Goal: Transaction & Acquisition: Subscribe to service/newsletter

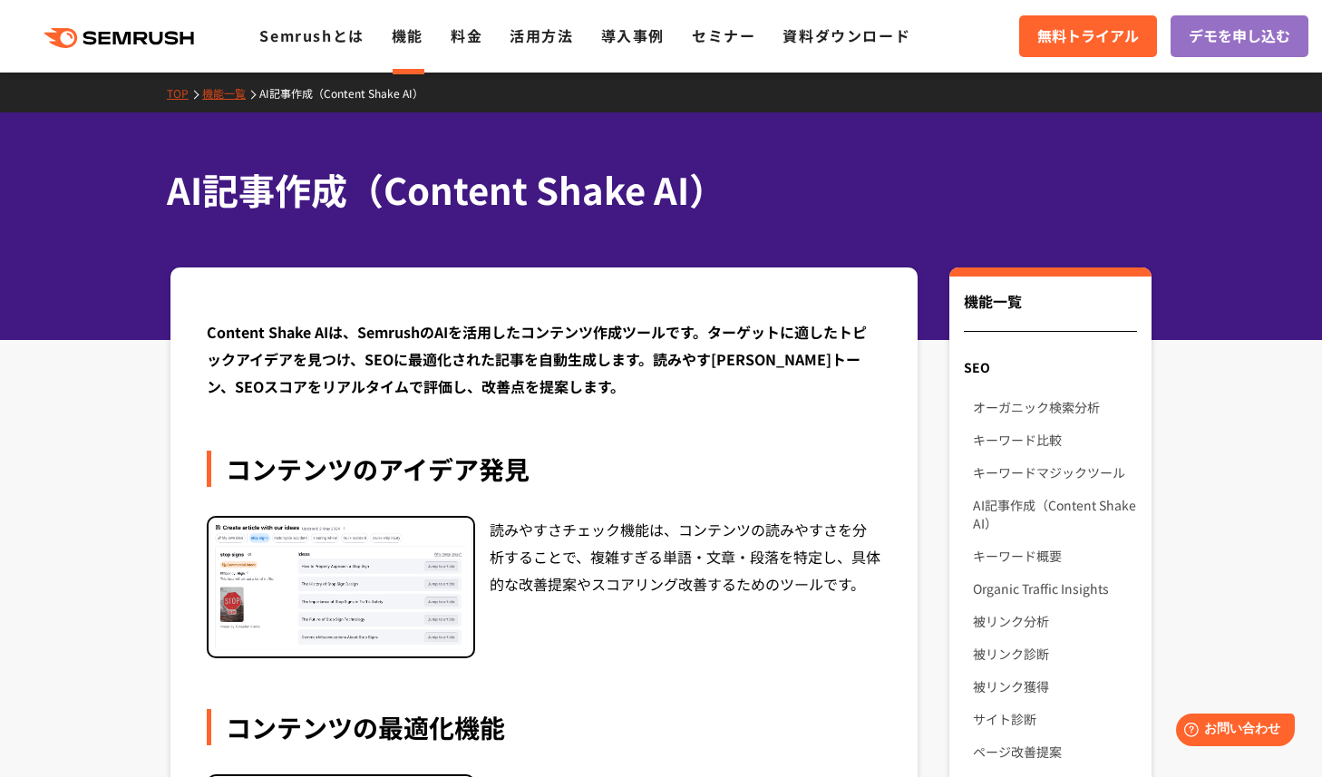
click at [141, 50] on div ".cls {fill: #FF642D;} .cls {fill: #FF642D;} Semrushとは 機能 料金 活用方法 導入事例 セミナー 資料ダウ…" at bounding box center [661, 36] width 1322 height 54
click at [122, 41] on polygon at bounding box center [124, 38] width 18 height 13
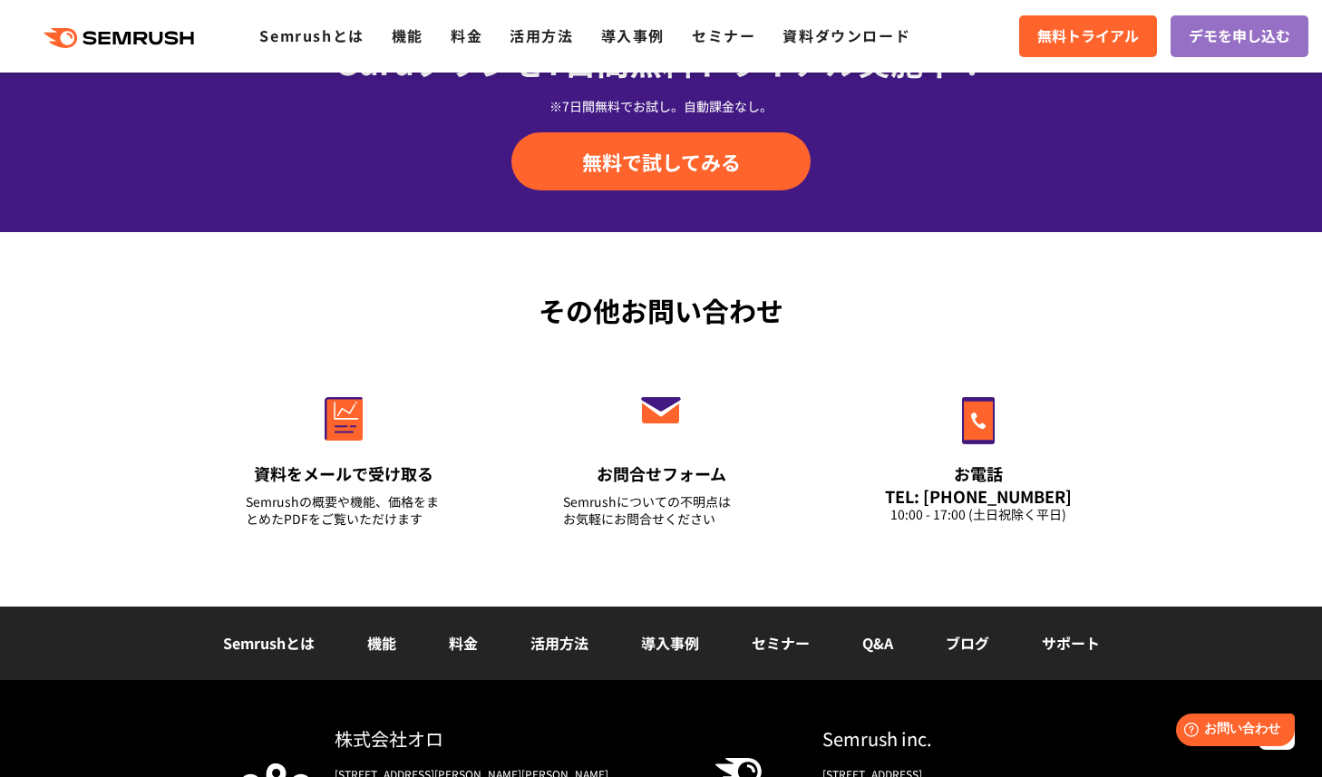
scroll to position [6222, 0]
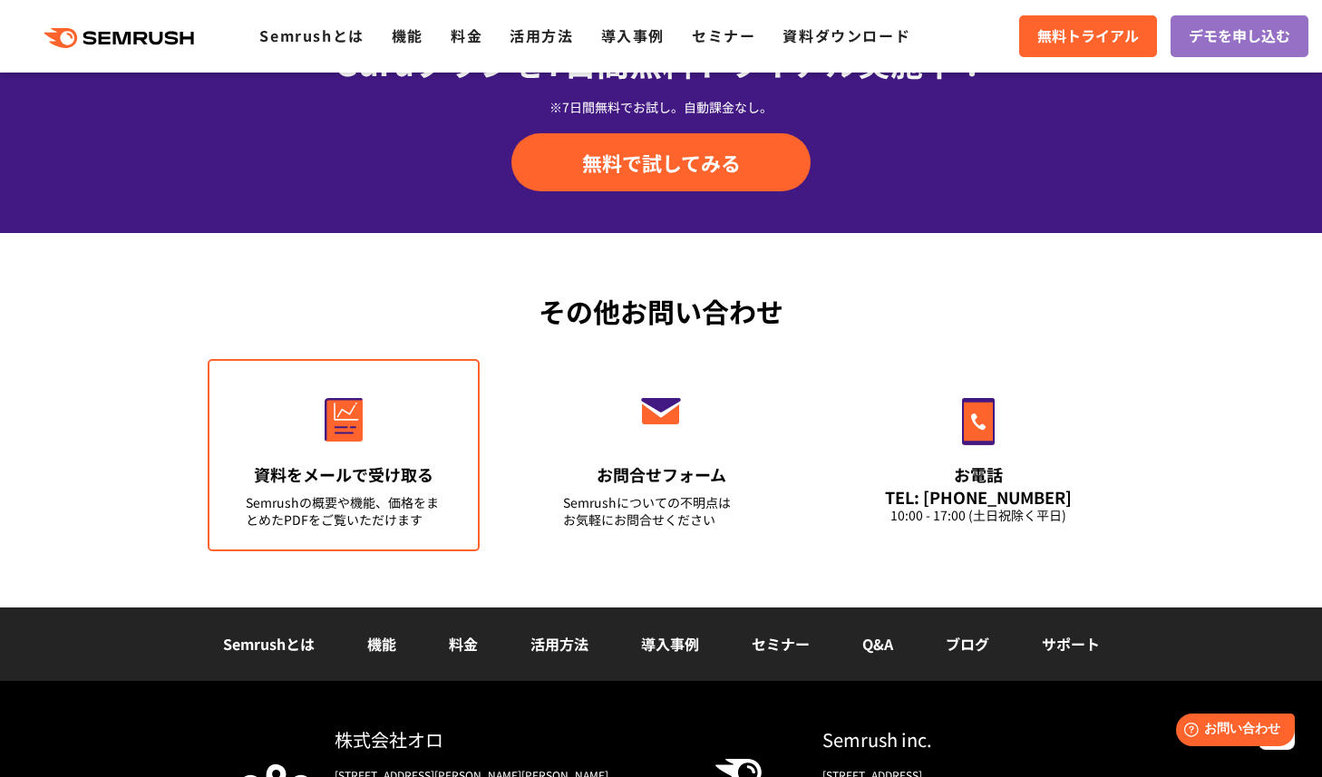
click at [351, 434] on img at bounding box center [344, 420] width 38 height 44
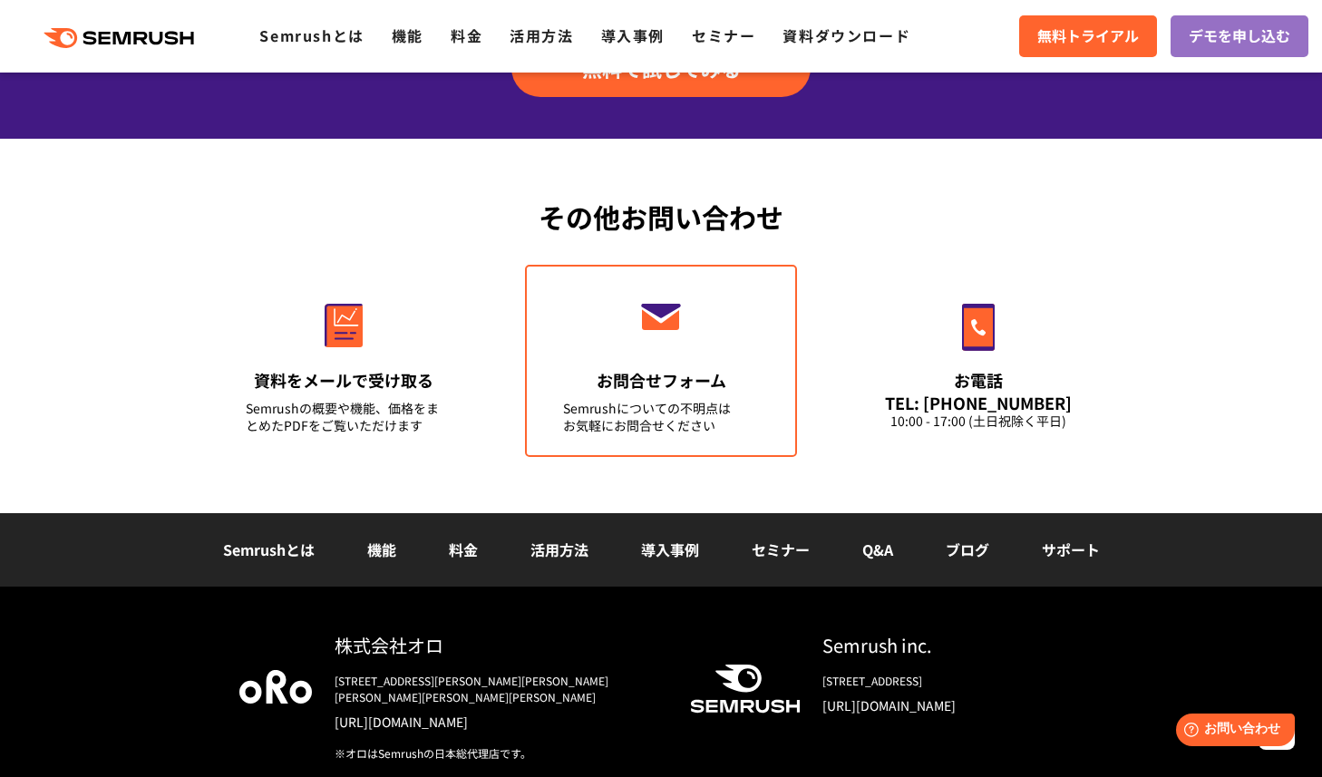
scroll to position [6395, 0]
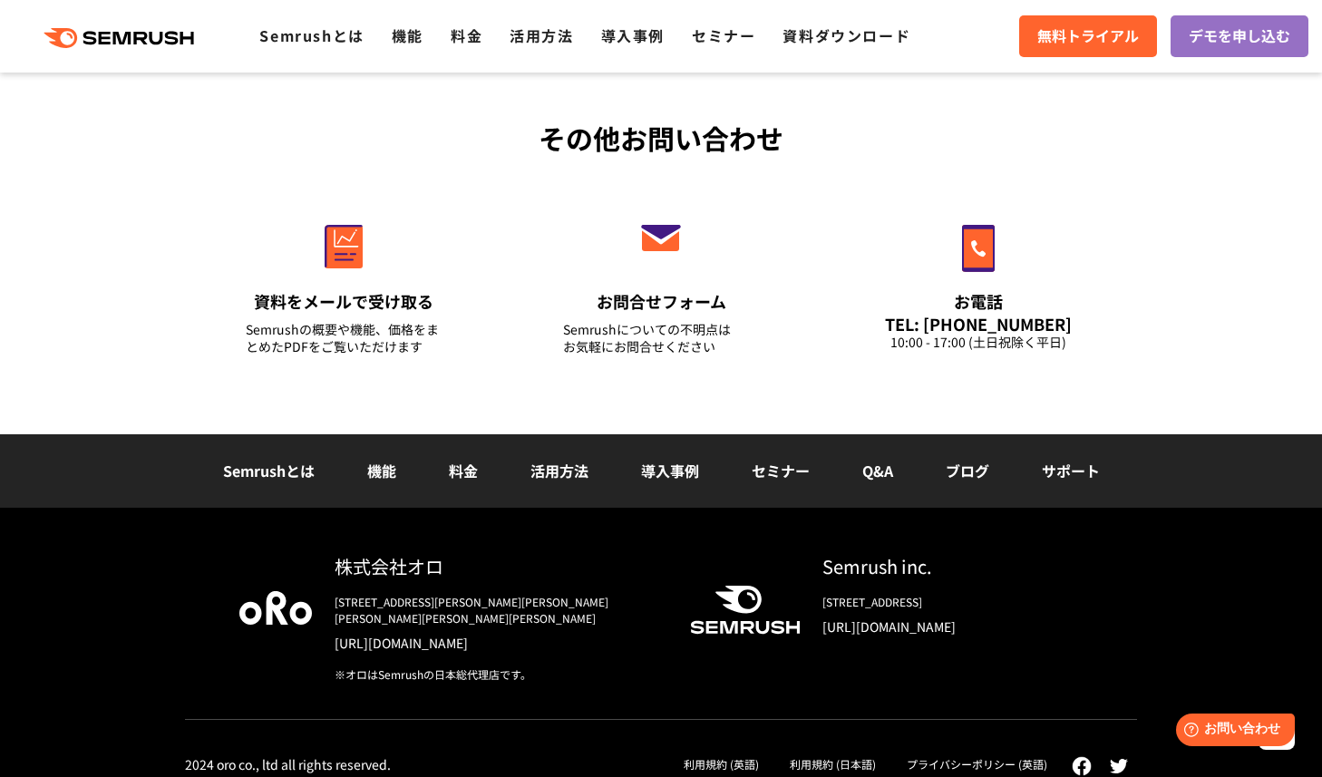
click at [399, 634] on link "[URL][DOMAIN_NAME]" at bounding box center [498, 643] width 327 height 18
click at [221, 240] on link "資料をメールで受け取る Semrushの概要や機能、価格をまとめたPDFをご覧いただけます" at bounding box center [344, 282] width 272 height 192
click at [93, 245] on div "その他お問い合わせ 資料をメールで受け取る Semrushの概要や機能、価格をまとめたPDFをご覧いただけます お問合せフォーム Semrushについての不明…" at bounding box center [661, 247] width 1322 height 375
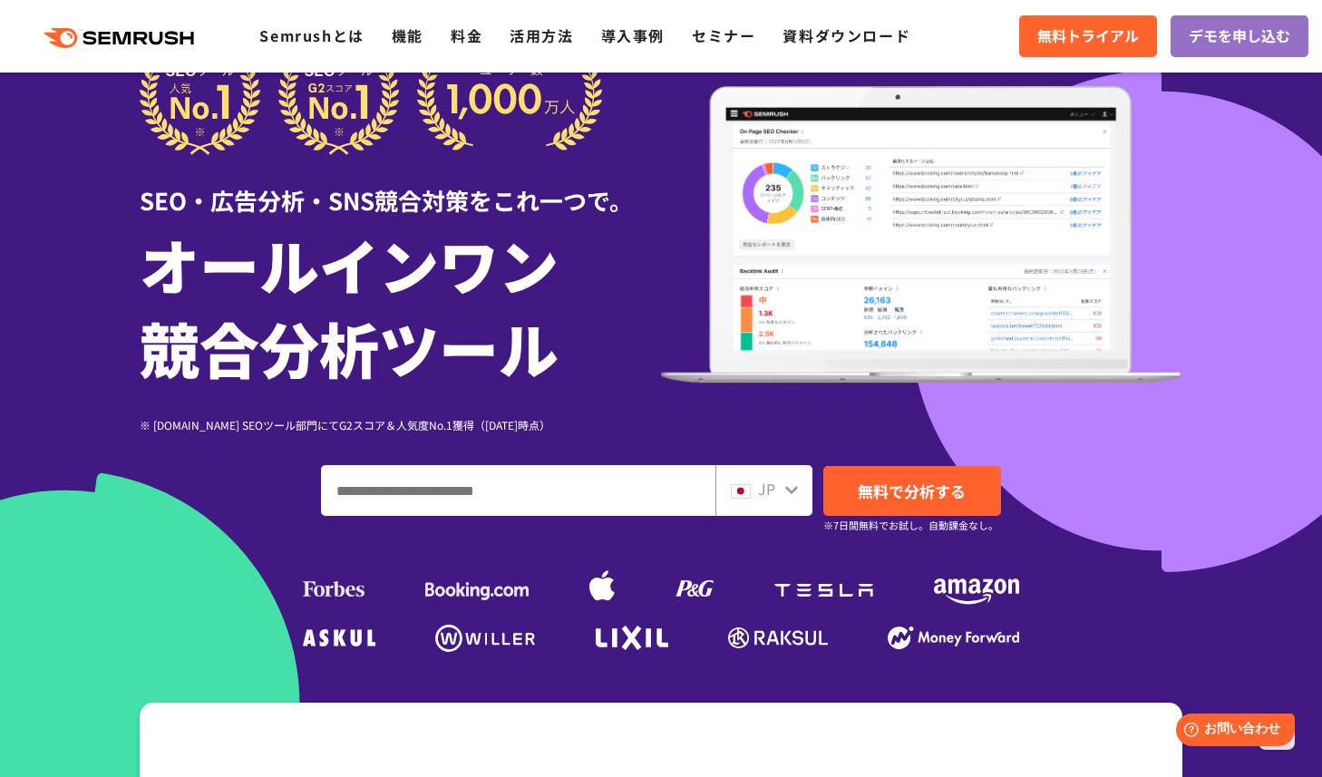
scroll to position [0, 0]
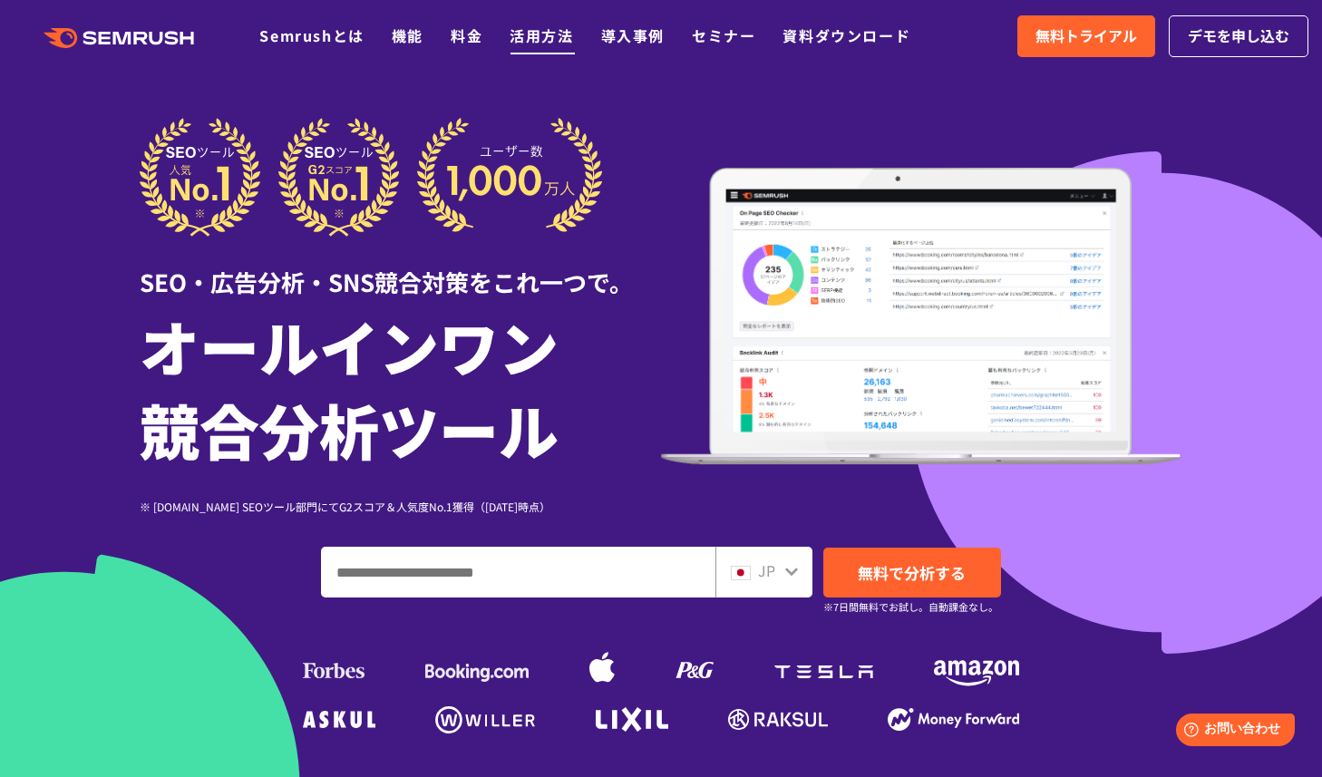
click at [550, 28] on link "活用方法" at bounding box center [541, 35] width 63 height 22
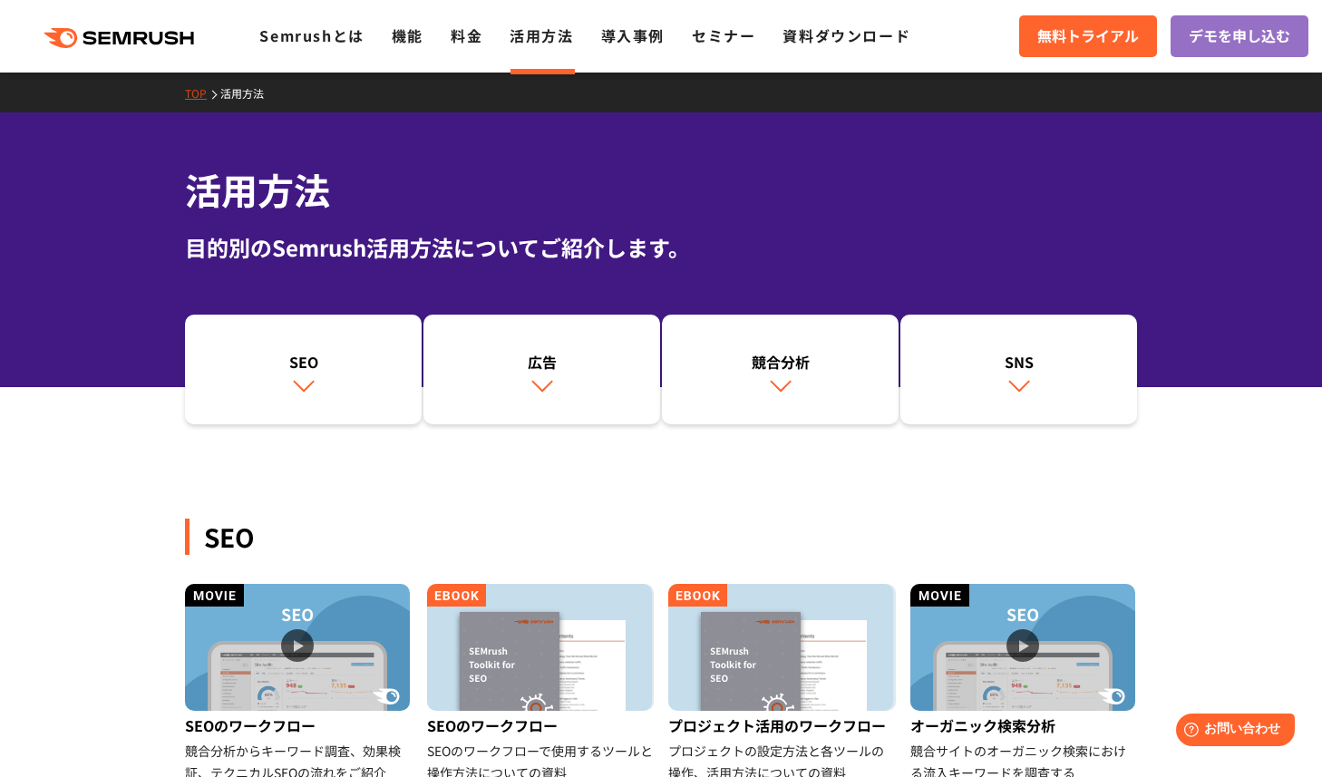
click at [130, 44] on icon ".cls {fill: #FF642D;}" at bounding box center [120, 38] width 205 height 20
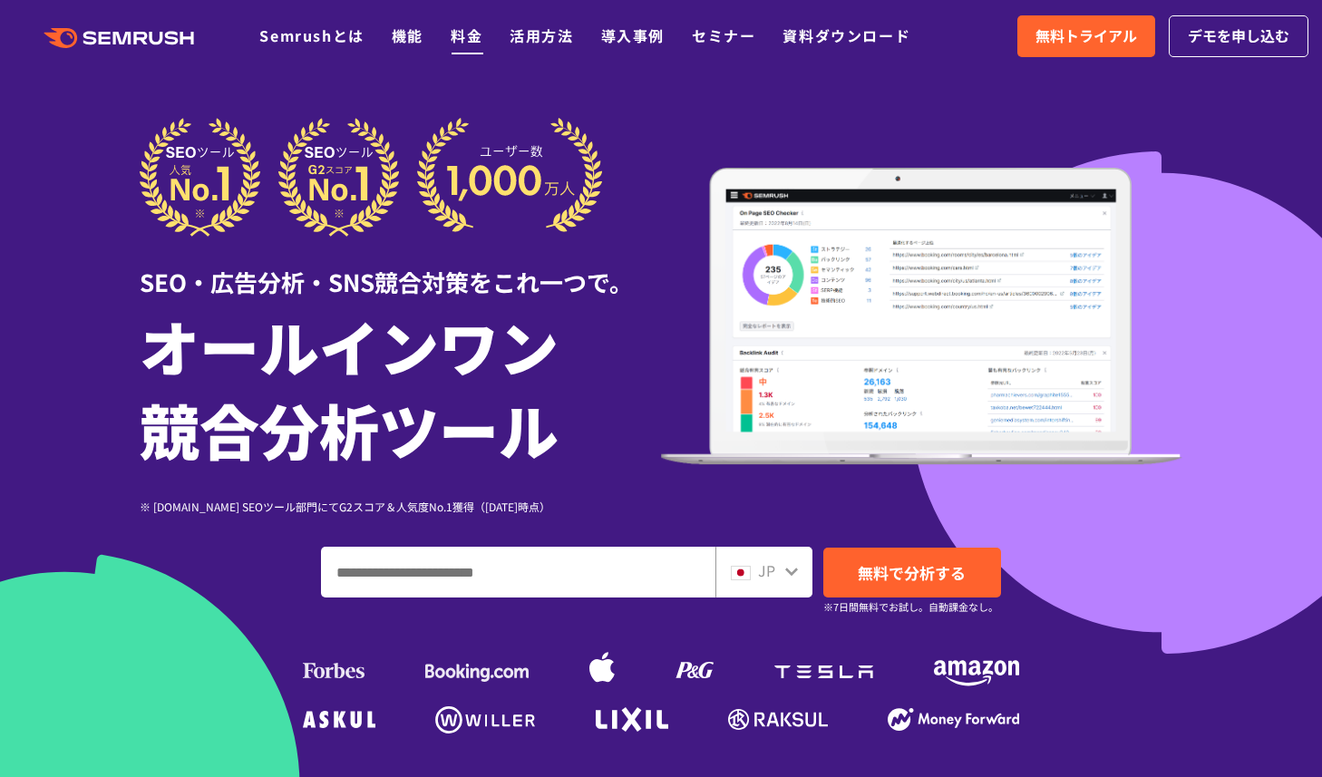
click at [470, 32] on link "料金" at bounding box center [467, 35] width 32 height 22
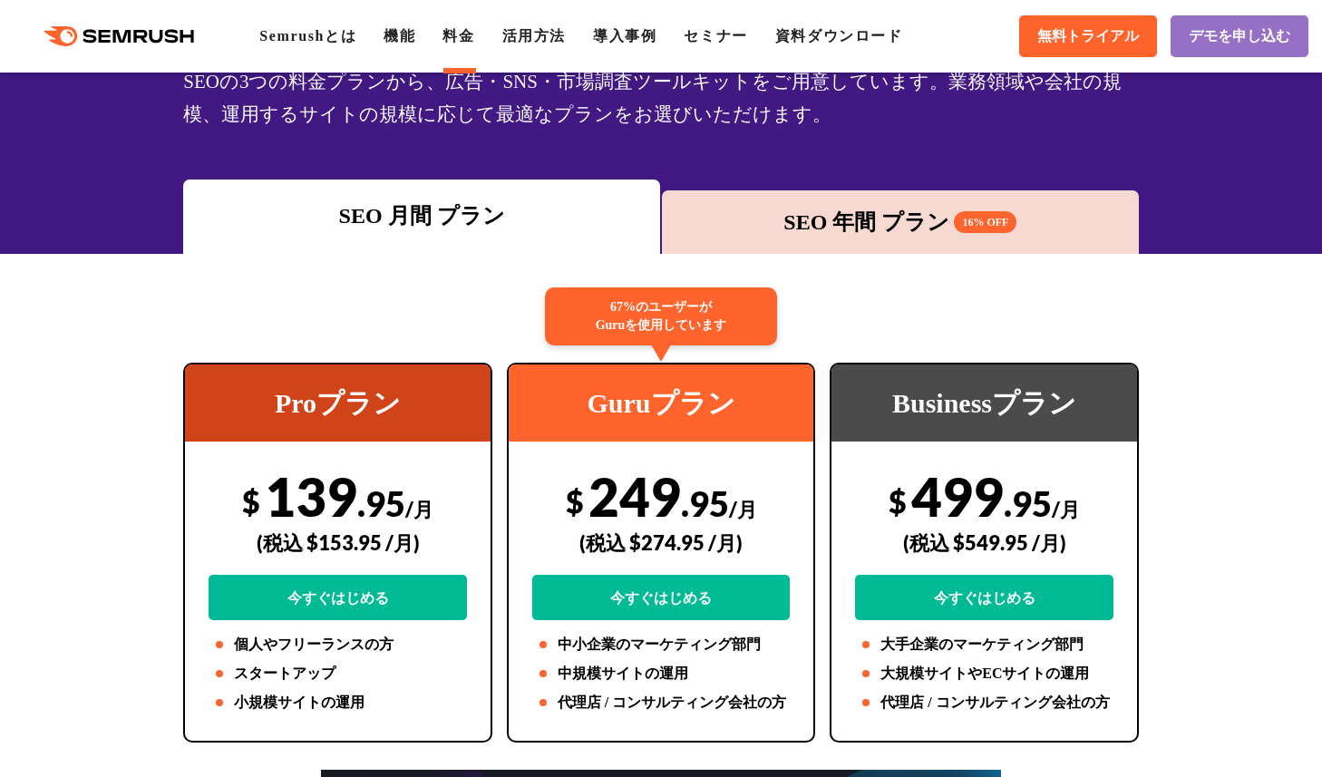
scroll to position [182, 0]
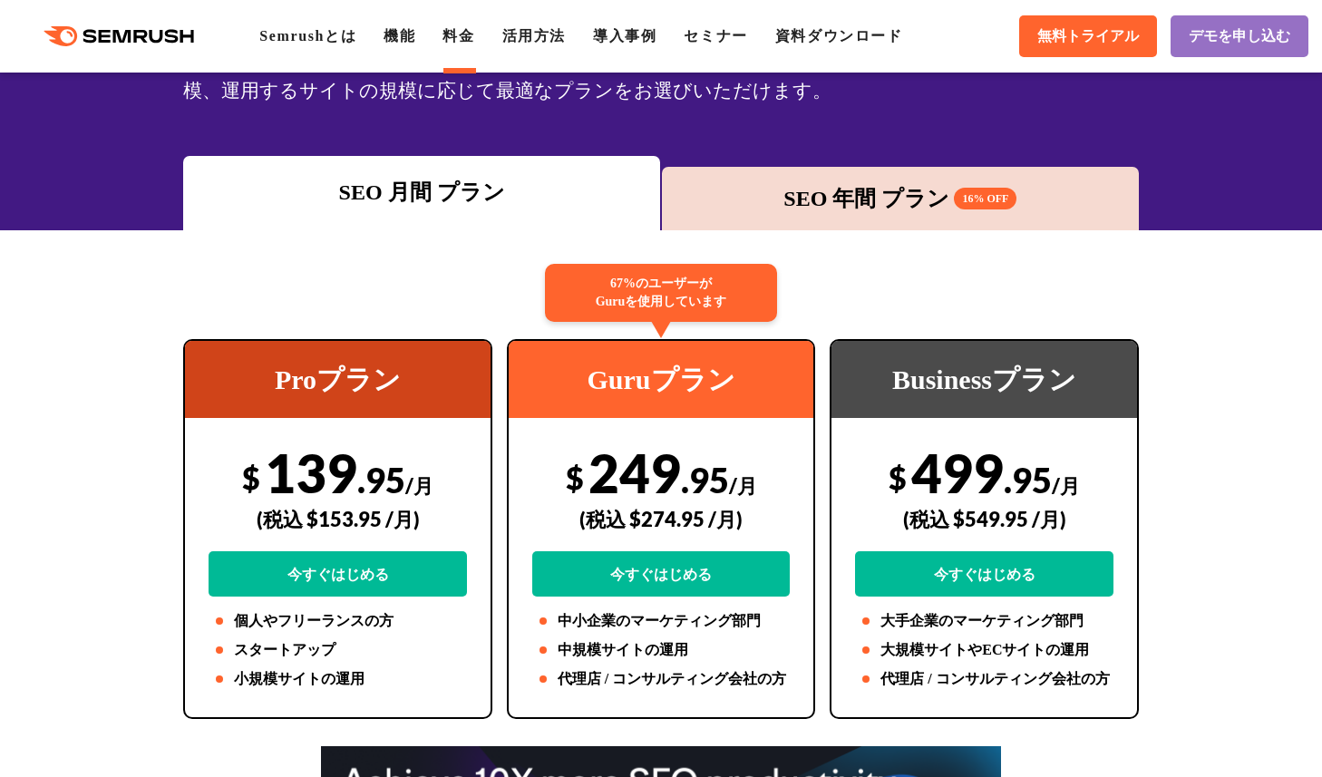
click at [823, 176] on div "SEO 年間 プラン 16% OFF" at bounding box center [900, 198] width 477 height 63
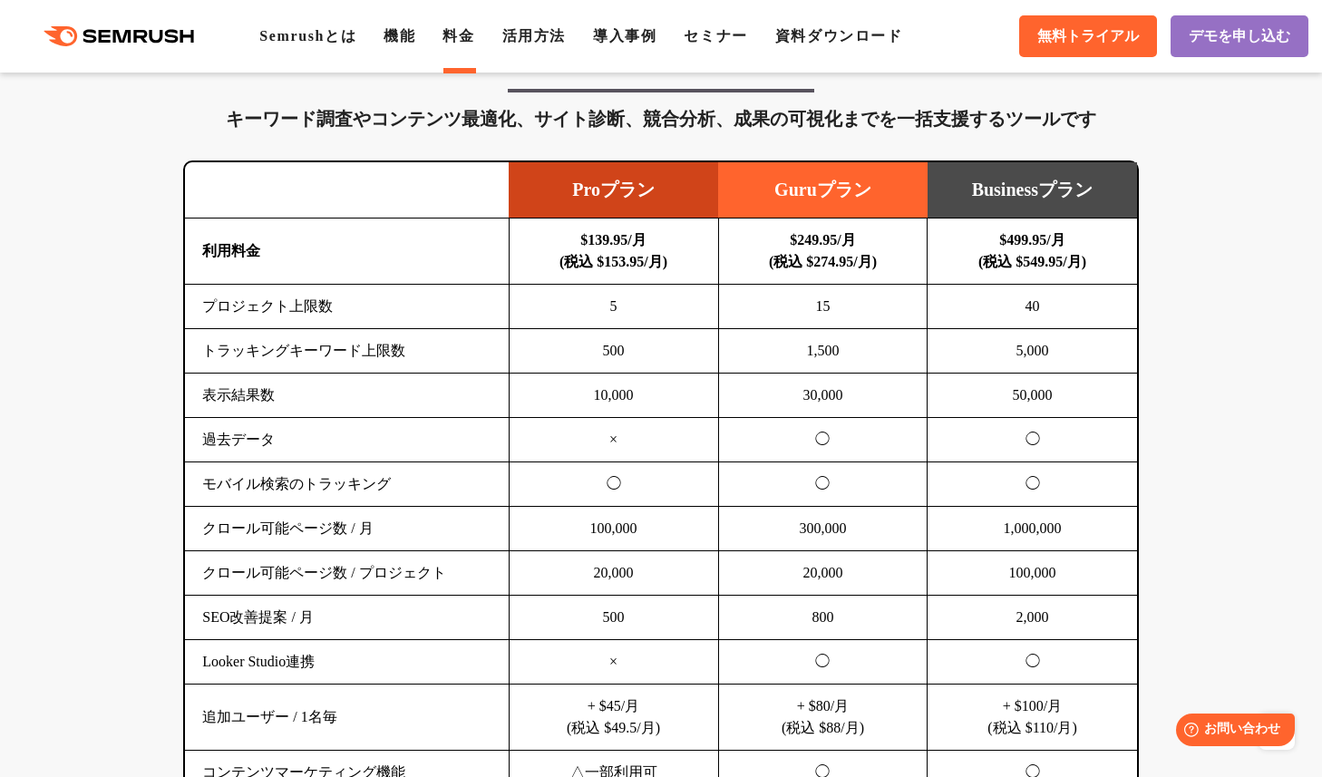
scroll to position [1116, 0]
